Goal: Complete application form: Complete application form

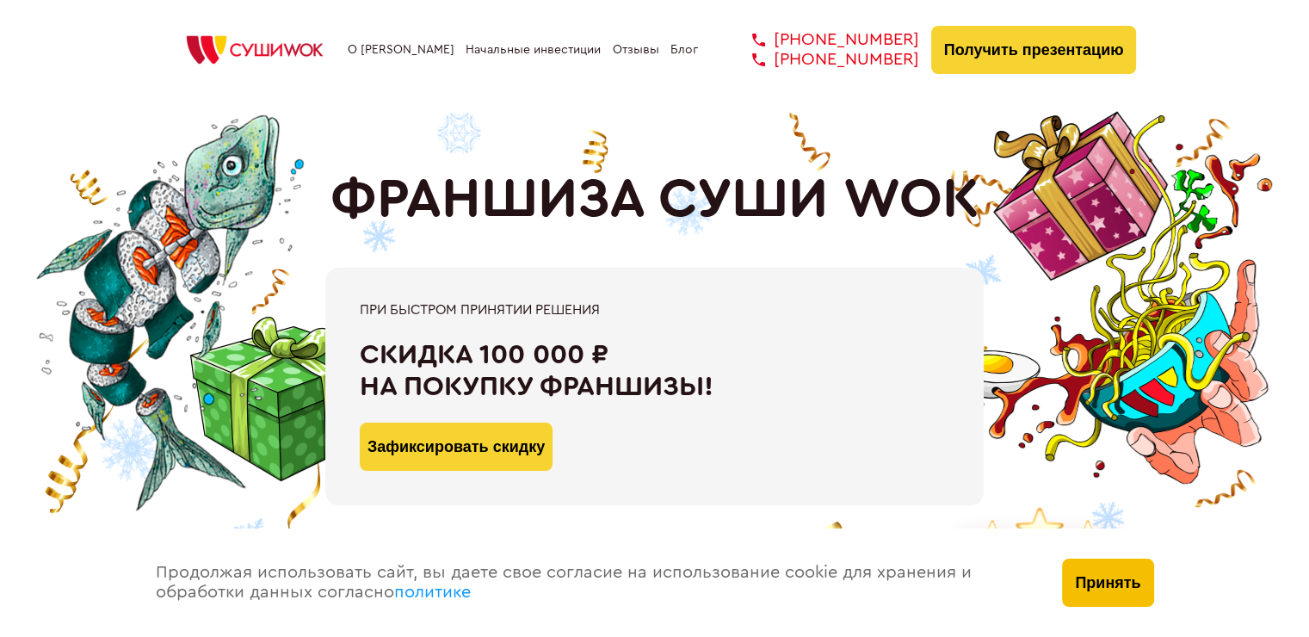
drag, startPoint x: 1099, startPoint y: 597, endPoint x: 1098, endPoint y: 496, distance: 100.7
click at [1099, 596] on button "Принять" at bounding box center [1107, 583] width 91 height 48
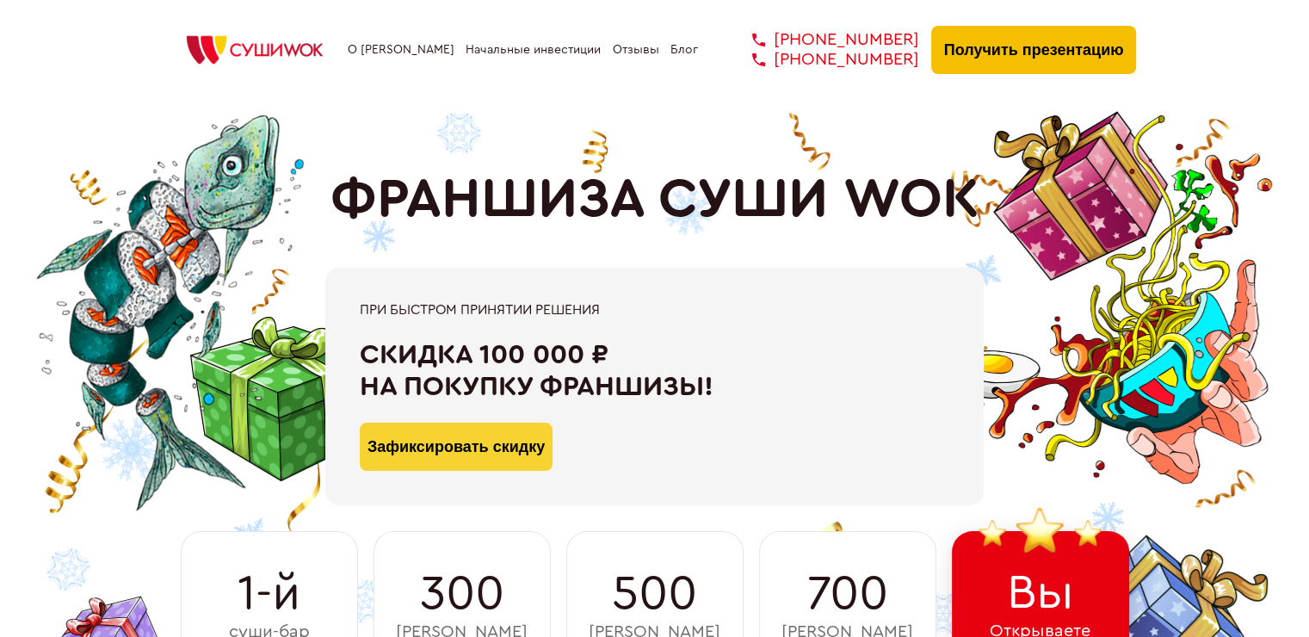
click at [963, 22] on div "О франшизе Начальные инвестиции Отзывы Блог [PHONE_NUMBER] [PHONE_NUMBER] [PHON…" at bounding box center [654, 45] width 1309 height 91
click at [985, 60] on button "Получить презентацию" at bounding box center [1034, 50] width 206 height 48
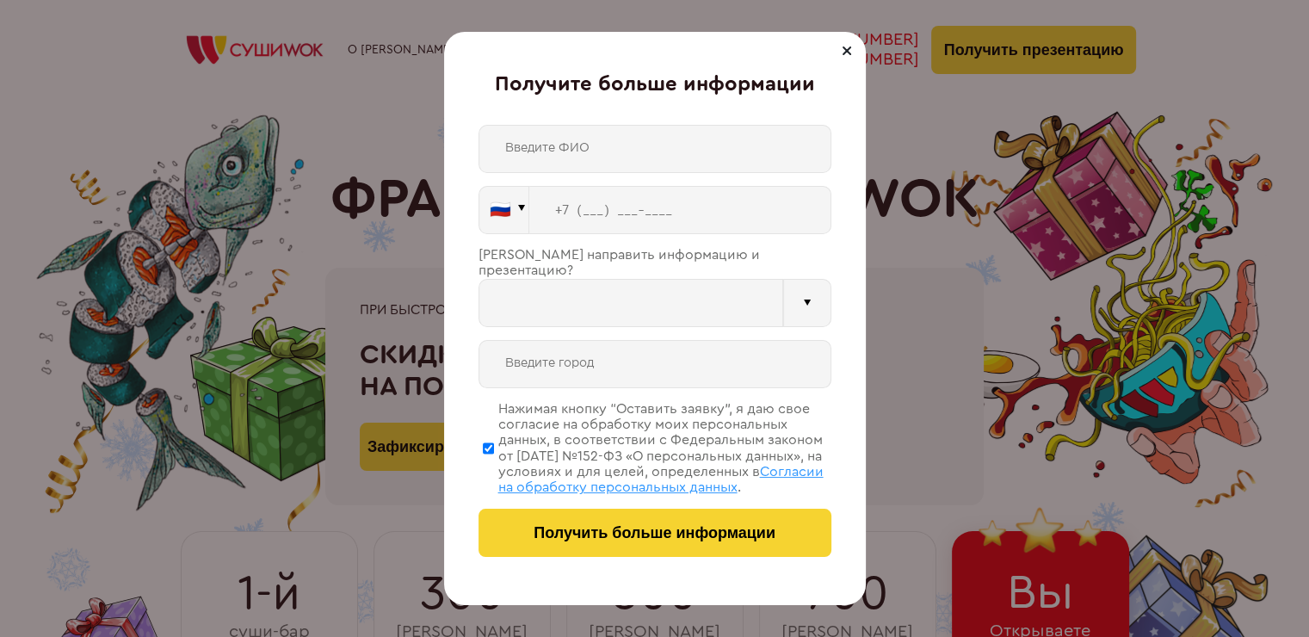
click at [638, 134] on input "text" at bounding box center [655, 149] width 353 height 48
type input "WhatsApp"
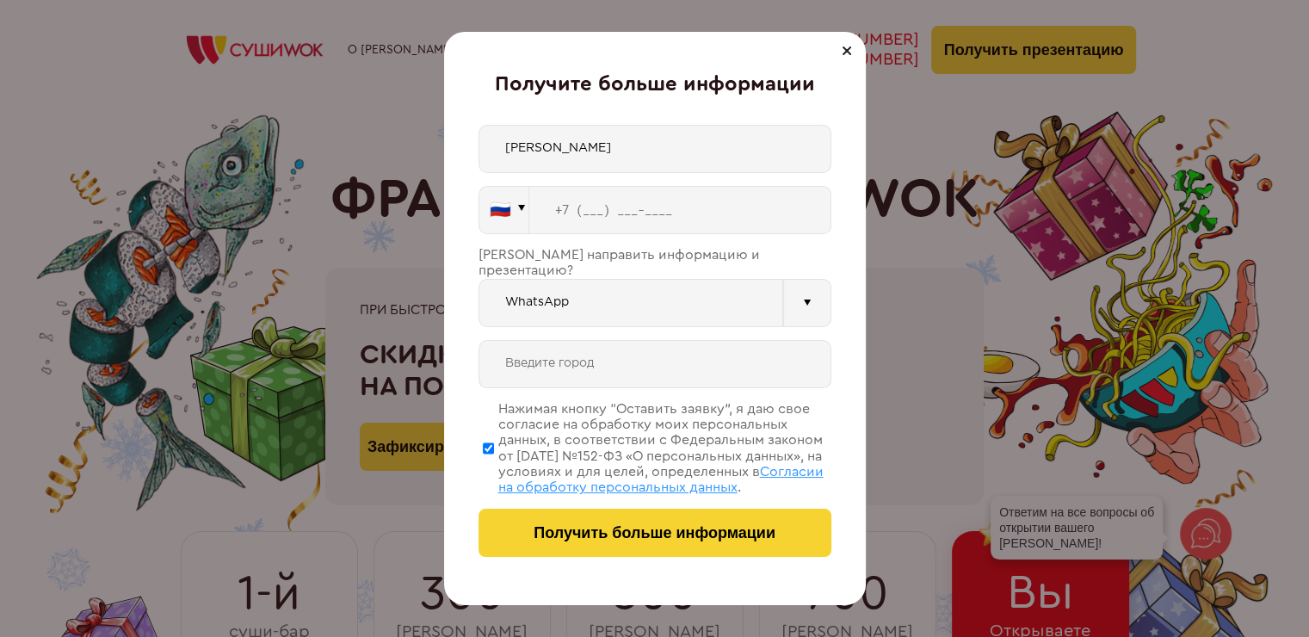
type input "[PERSON_NAME]"
click at [681, 207] on input "tel" at bounding box center [680, 210] width 302 height 48
type input "[PHONE_NUMBER]"
click at [756, 296] on input "WhatsApp" at bounding box center [631, 303] width 305 height 48
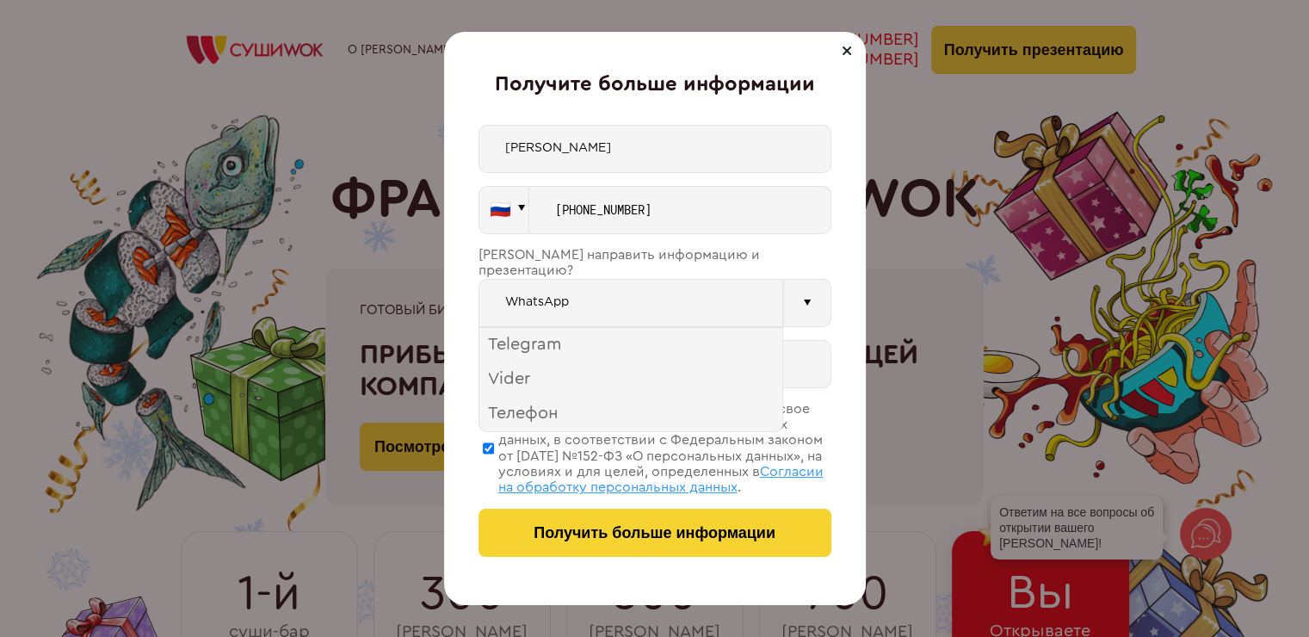
click at [696, 286] on input "WhatsApp" at bounding box center [631, 303] width 305 height 48
click at [695, 286] on input "WhatsApp" at bounding box center [631, 303] width 305 height 48
click at [818, 285] on div at bounding box center [807, 303] width 48 height 48
click at [765, 352] on input "text" at bounding box center [655, 364] width 353 height 48
type input "[GEOGRAPHIC_DATA]"
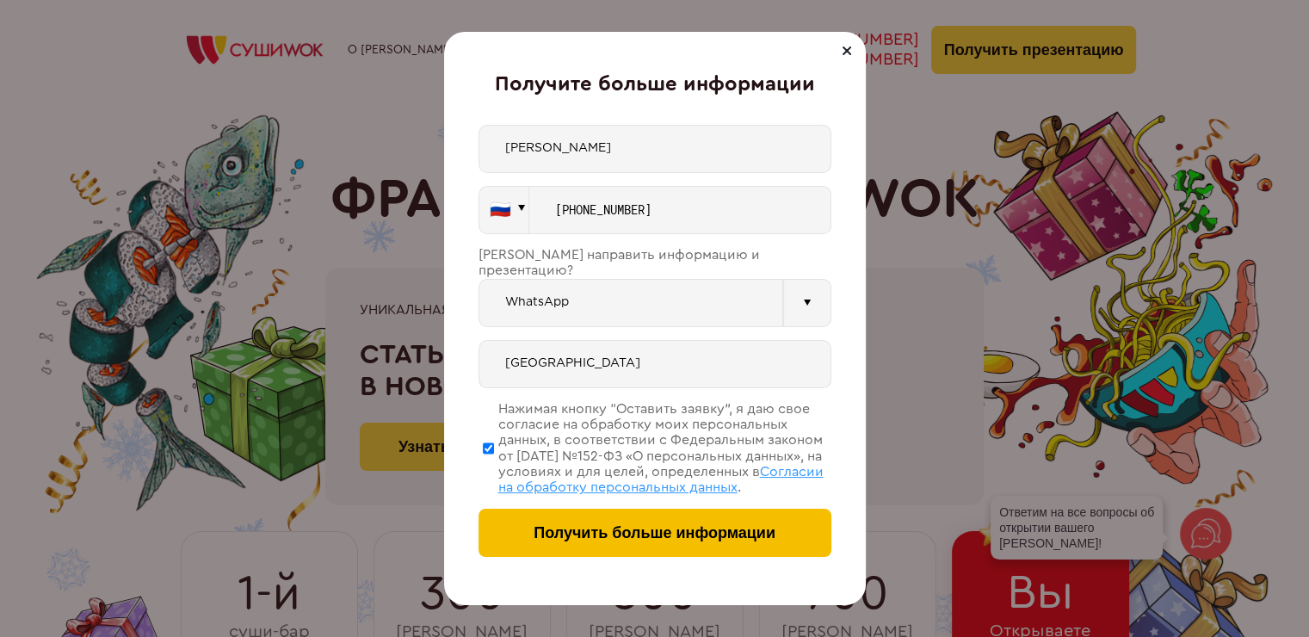
click at [744, 535] on span "Получить больше информации" at bounding box center [655, 533] width 242 height 18
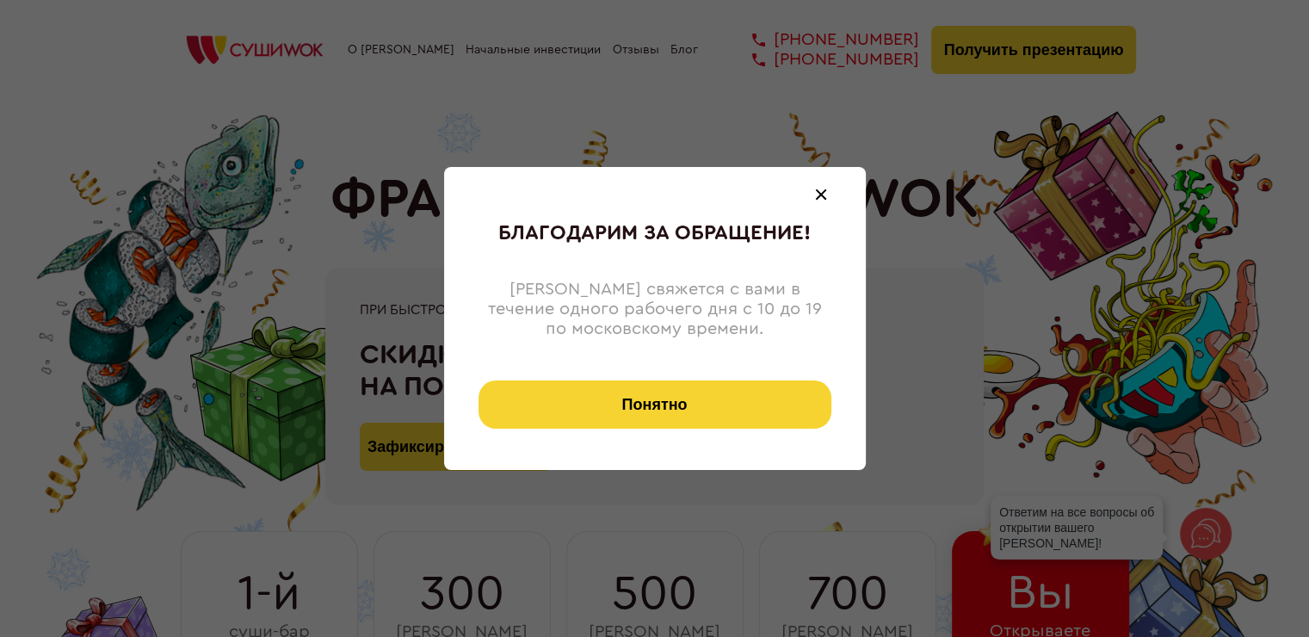
click at [697, 395] on button "Понятно" at bounding box center [655, 404] width 353 height 48
